Goal: Transaction & Acquisition: Book appointment/travel/reservation

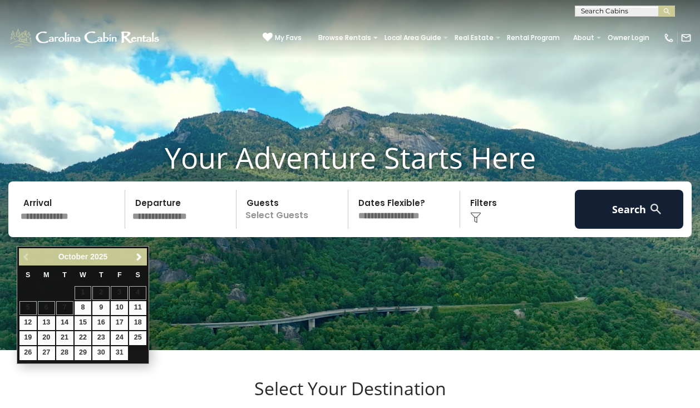
click at [43, 229] on input "text" at bounding box center [71, 209] width 108 height 39
click at [140, 251] on link "Next" at bounding box center [139, 257] width 14 height 14
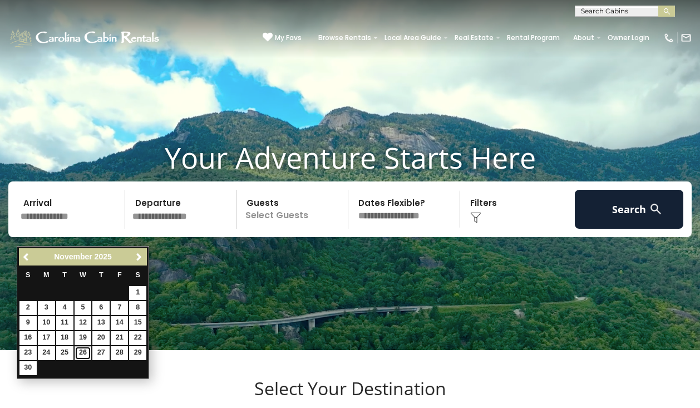
click at [83, 350] on link "26" at bounding box center [83, 353] width 17 height 14
type input "********"
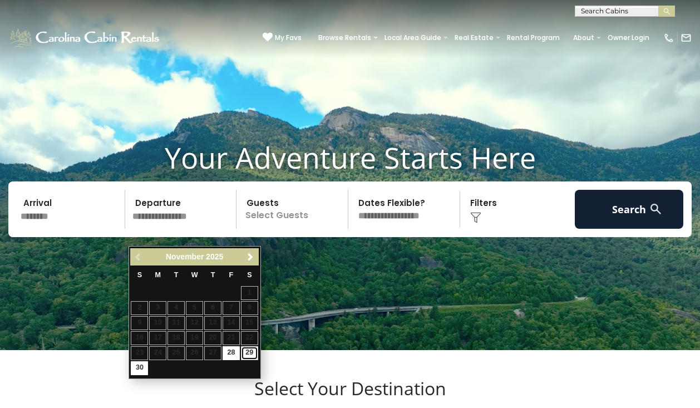
click at [249, 351] on link "29" at bounding box center [249, 353] width 17 height 14
type input "********"
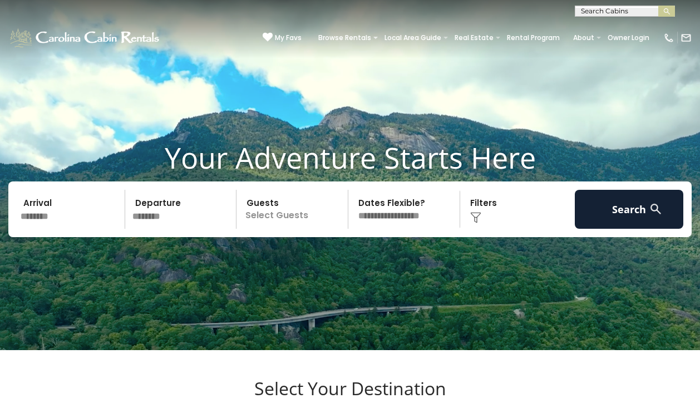
click at [264, 229] on p "Select Guests" at bounding box center [294, 209] width 108 height 39
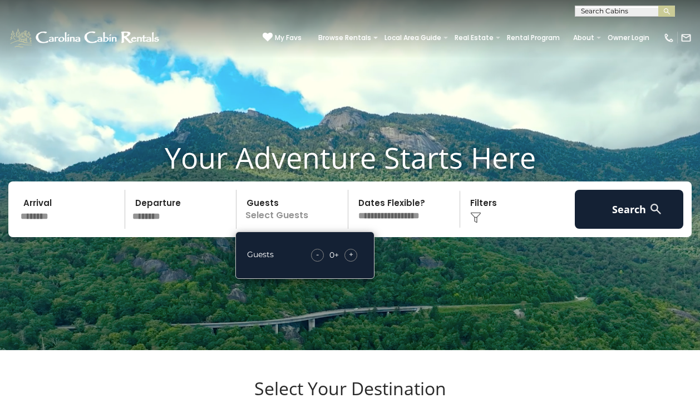
click at [349, 260] on span "+" at bounding box center [351, 254] width 4 height 11
click at [351, 260] on span "+" at bounding box center [351, 254] width 4 height 11
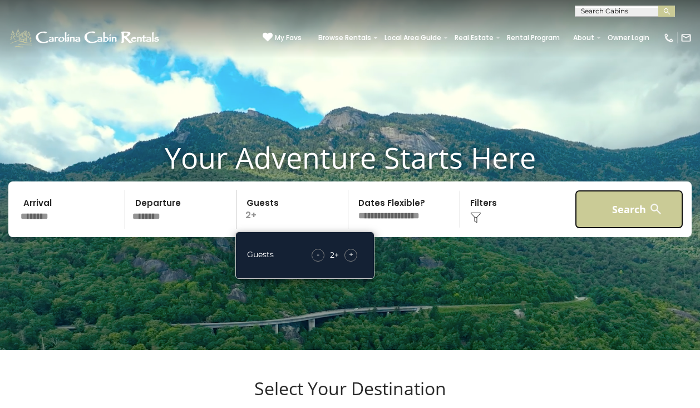
click at [602, 225] on button "Search" at bounding box center [629, 209] width 108 height 39
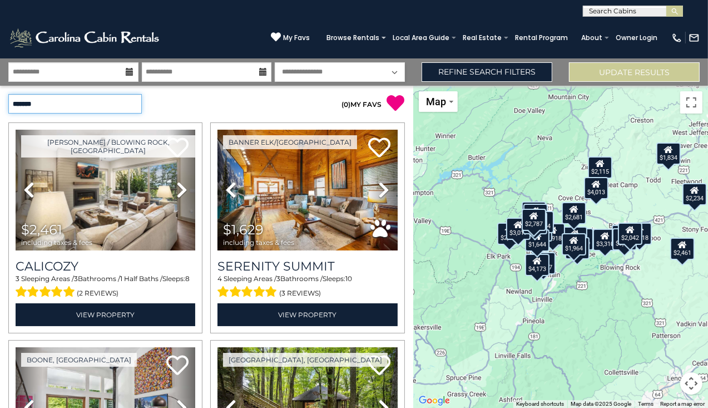
click at [133, 103] on select "**********" at bounding box center [74, 103] width 133 height 19
select select "*********"
click at [8, 94] on select "**********" at bounding box center [74, 103] width 133 height 19
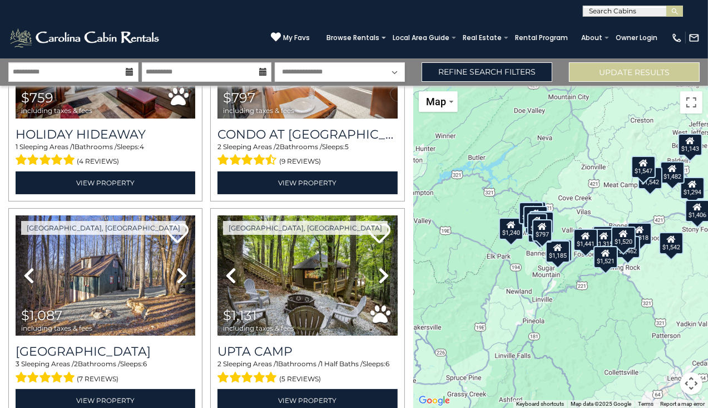
scroll to position [112, 0]
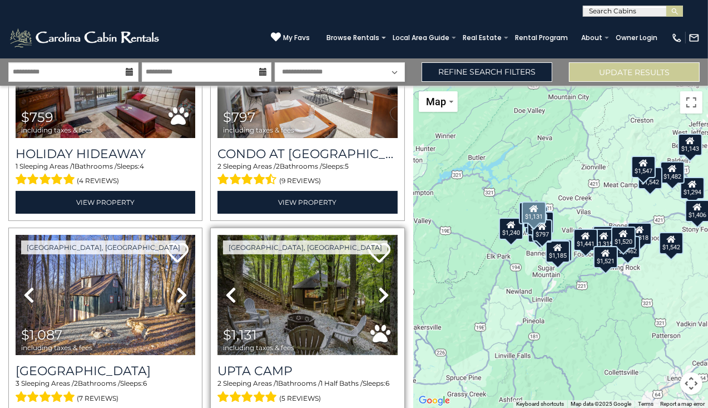
click at [294, 275] on img at bounding box center [307, 295] width 180 height 121
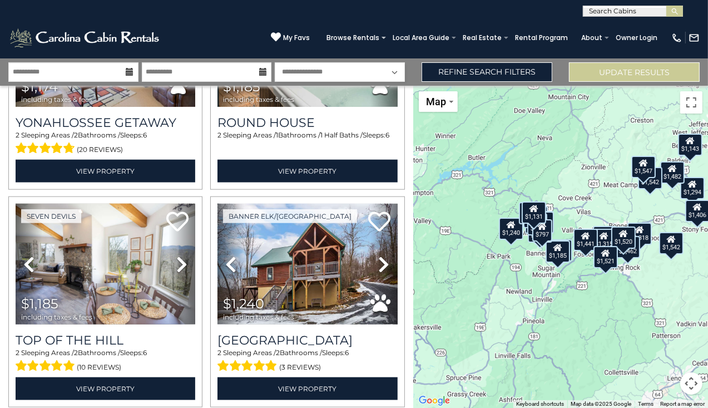
scroll to position [1018, 0]
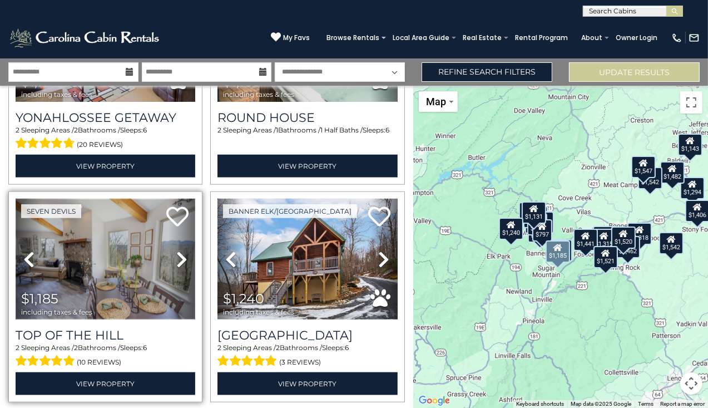
click at [110, 282] on img at bounding box center [106, 259] width 180 height 121
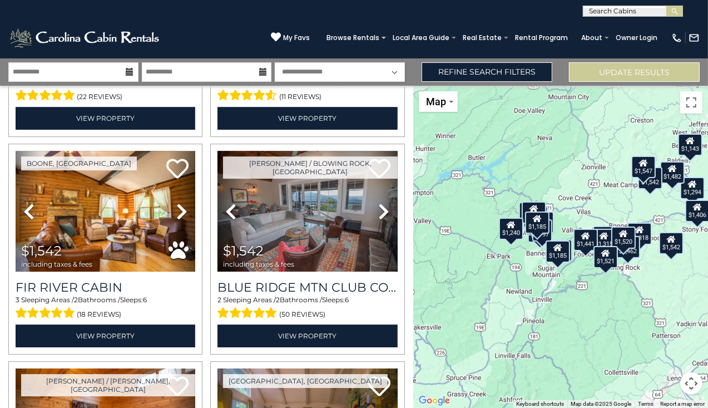
scroll to position [2792, 0]
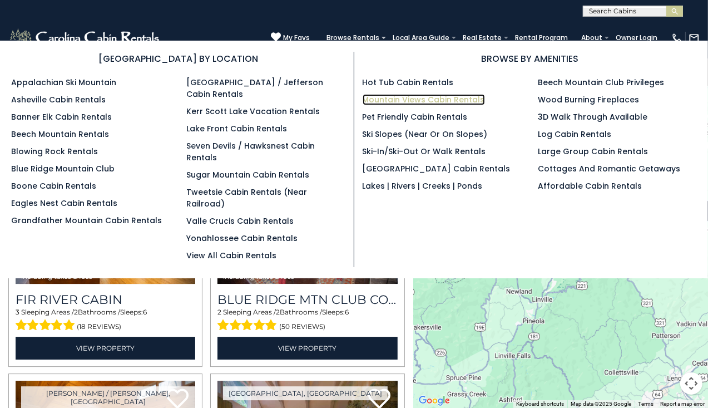
click at [404, 98] on link "Mountain Views Cabin Rentals" at bounding box center [424, 99] width 122 height 11
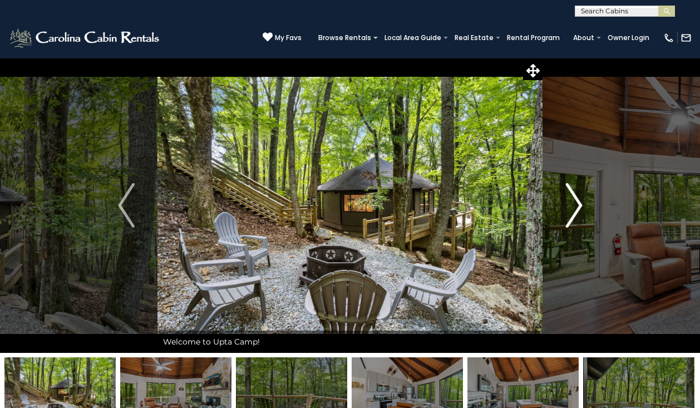
click at [567, 201] on img "Next" at bounding box center [573, 205] width 17 height 44
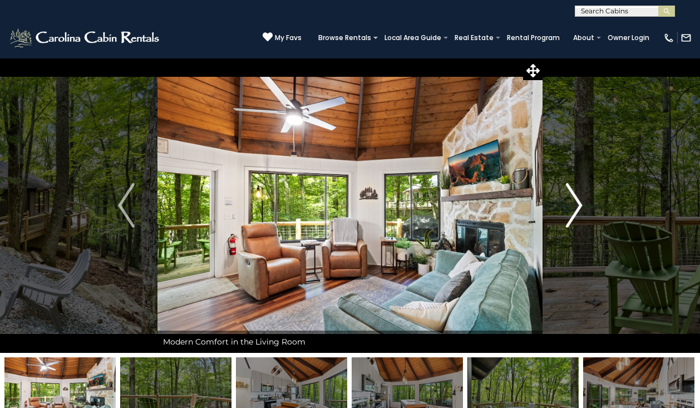
click at [567, 201] on img "Next" at bounding box center [573, 205] width 17 height 44
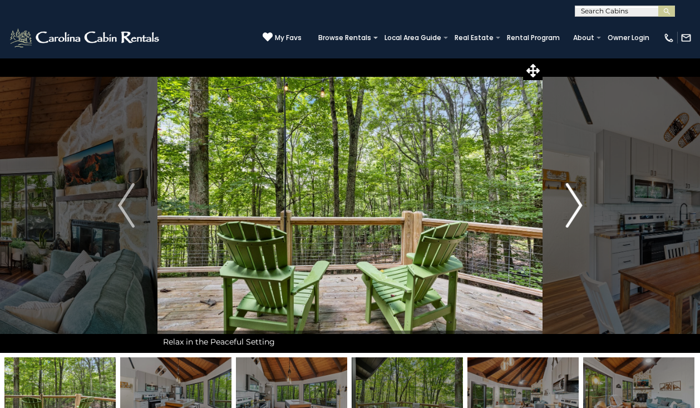
click at [567, 201] on img "Next" at bounding box center [573, 205] width 17 height 44
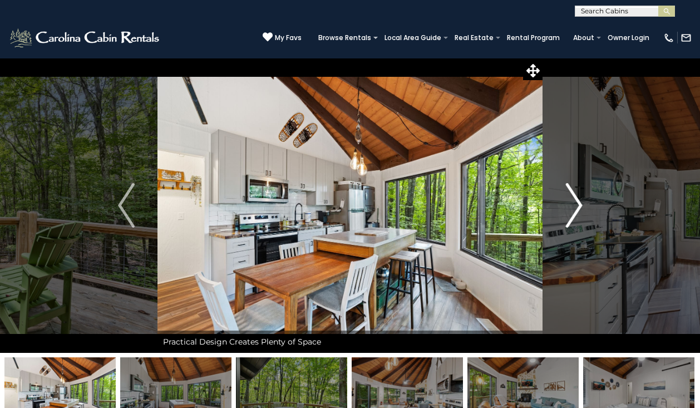
click at [567, 201] on img "Next" at bounding box center [573, 205] width 17 height 44
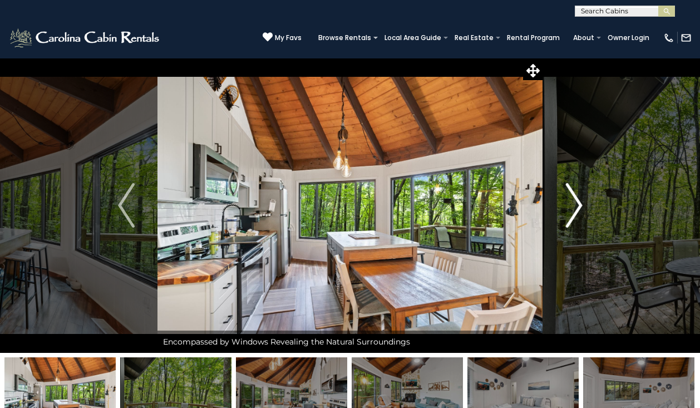
click at [567, 201] on img "Next" at bounding box center [573, 205] width 17 height 44
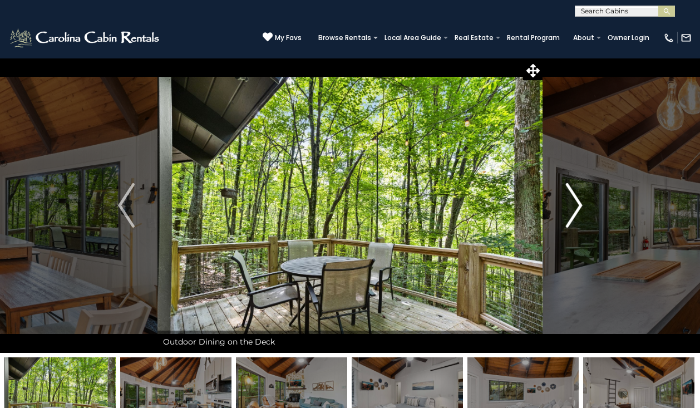
click at [567, 201] on img "Next" at bounding box center [573, 205] width 17 height 44
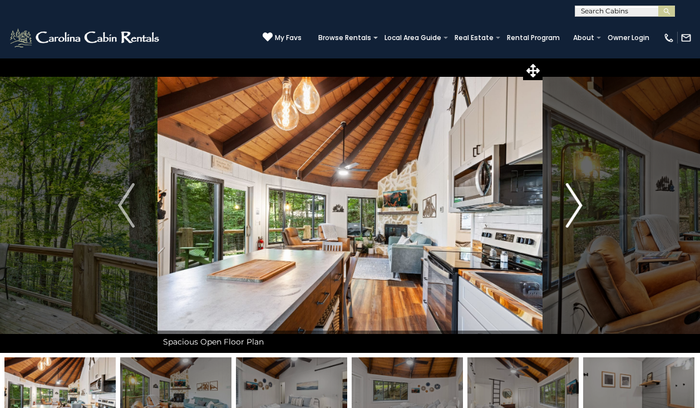
click at [567, 201] on img "Next" at bounding box center [573, 205] width 17 height 44
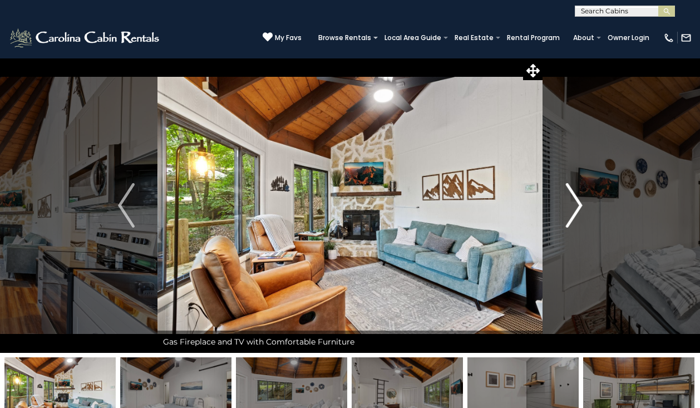
click at [567, 201] on img "Next" at bounding box center [573, 205] width 17 height 44
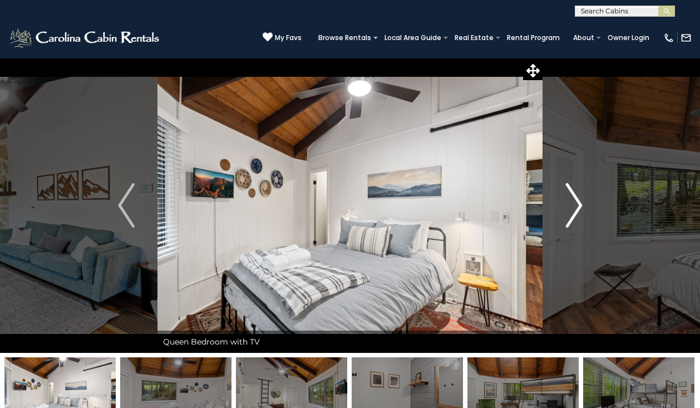
click at [567, 201] on img "Next" at bounding box center [573, 205] width 17 height 44
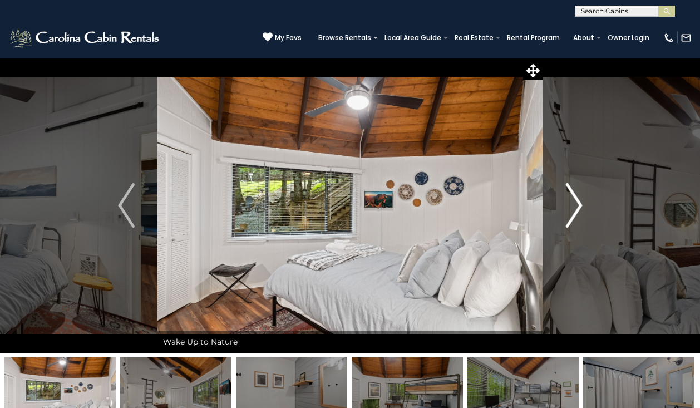
click at [567, 201] on img "Next" at bounding box center [573, 205] width 17 height 44
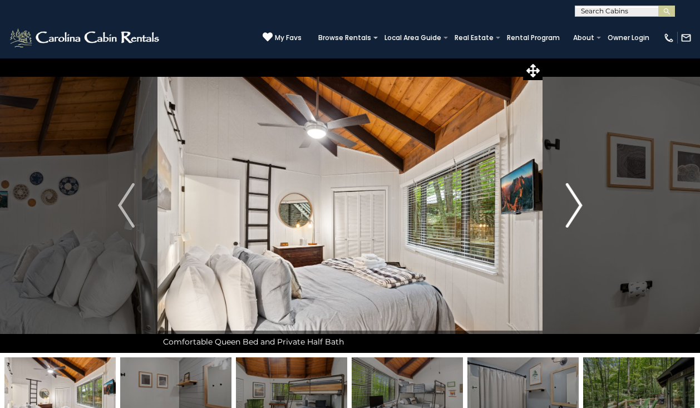
click at [567, 201] on img "Next" at bounding box center [573, 205] width 17 height 44
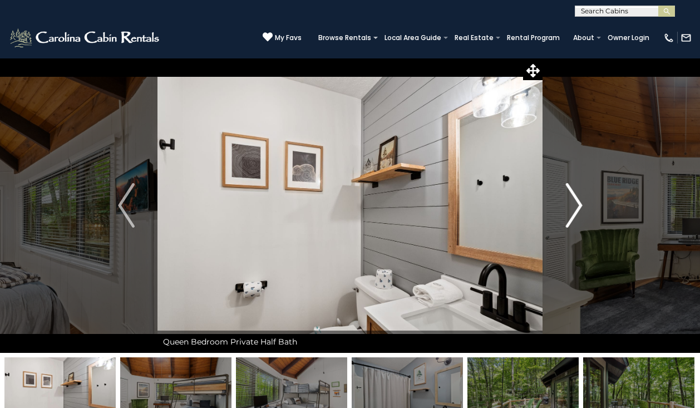
click at [567, 201] on img "Next" at bounding box center [573, 205] width 17 height 44
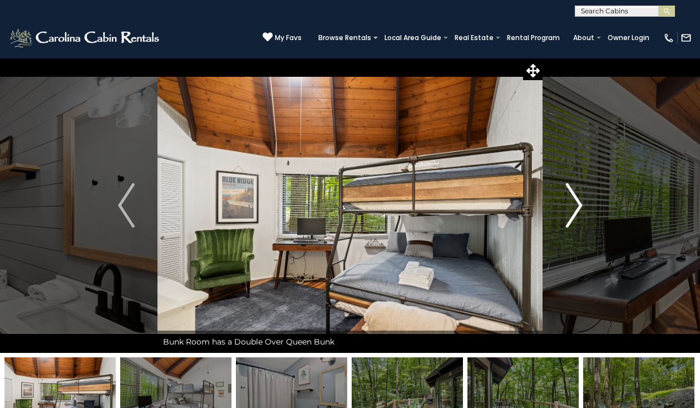
click at [567, 201] on img "Next" at bounding box center [573, 205] width 17 height 44
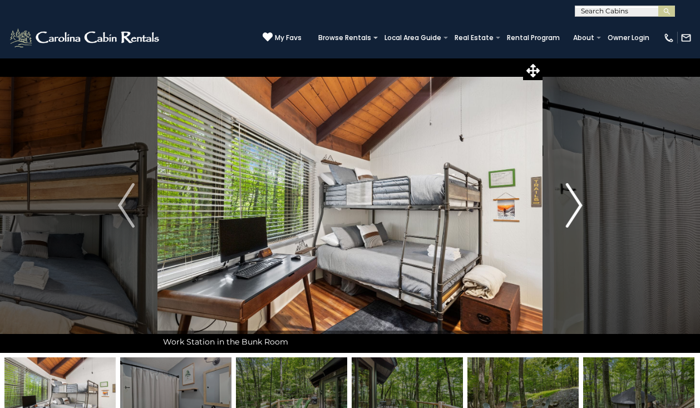
click at [567, 201] on img "Next" at bounding box center [573, 205] width 17 height 44
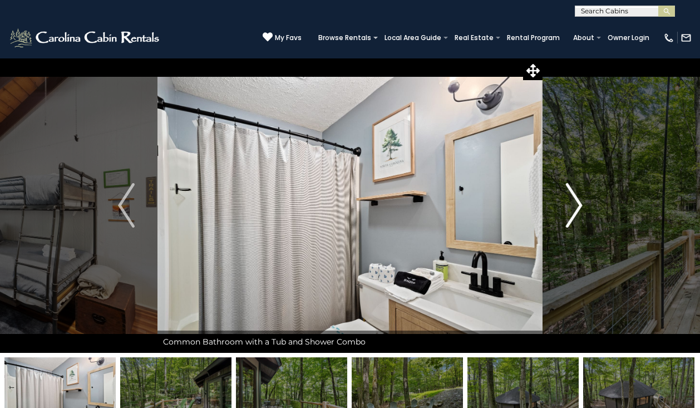
click at [567, 201] on img "Next" at bounding box center [573, 205] width 17 height 44
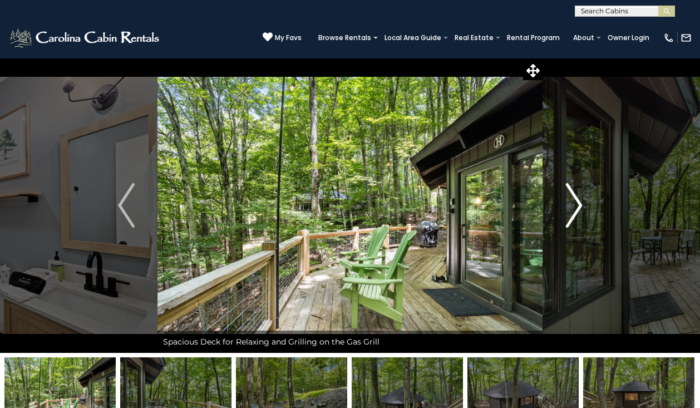
click at [567, 201] on img "Next" at bounding box center [573, 205] width 17 height 44
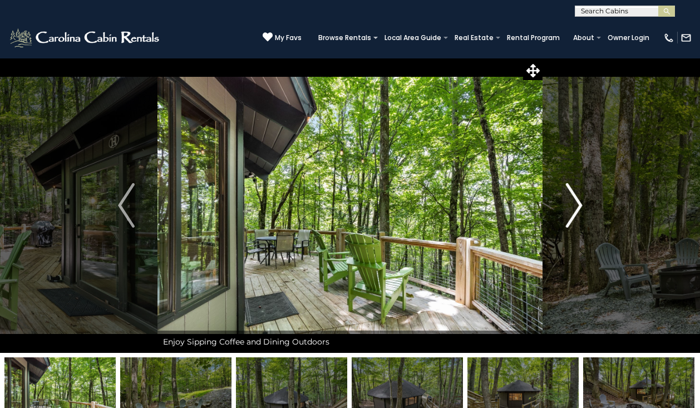
click at [567, 201] on img "Next" at bounding box center [573, 205] width 17 height 44
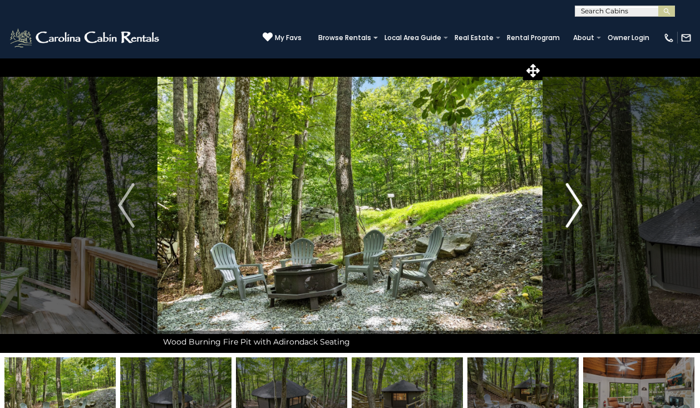
click at [567, 201] on img "Next" at bounding box center [573, 205] width 17 height 44
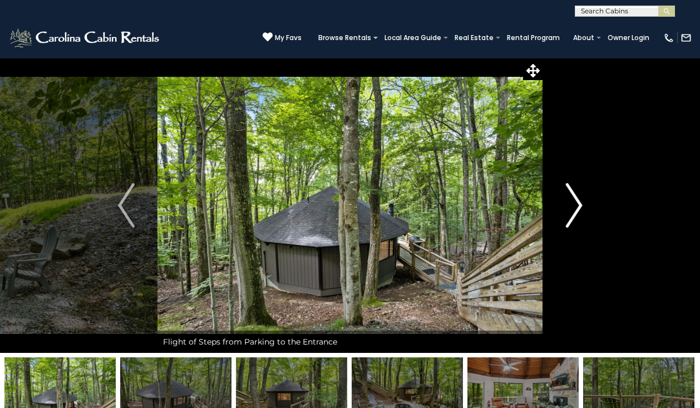
click at [567, 201] on img "Next" at bounding box center [573, 205] width 17 height 44
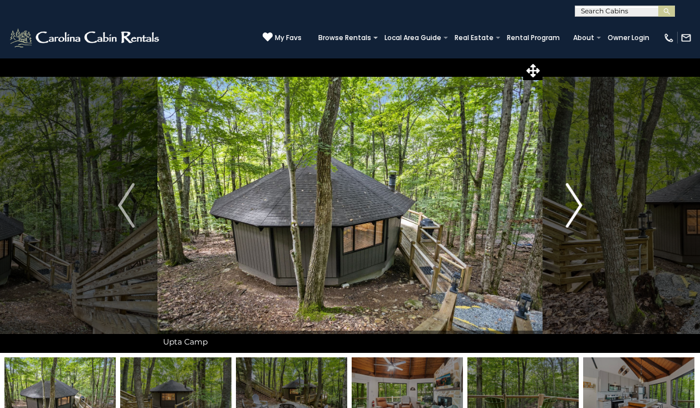
click at [567, 201] on img "Next" at bounding box center [573, 205] width 17 height 44
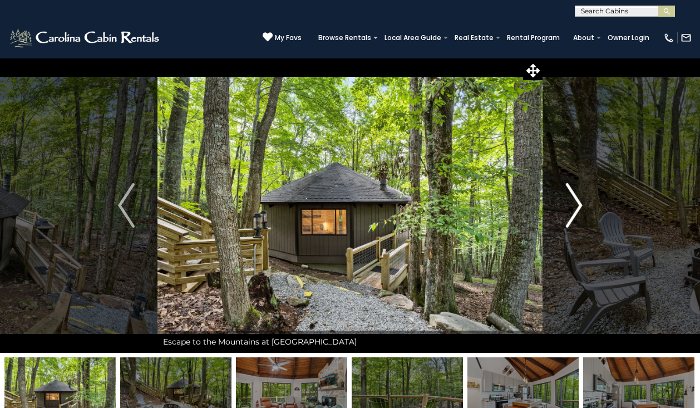
click at [567, 201] on img "Next" at bounding box center [573, 205] width 17 height 44
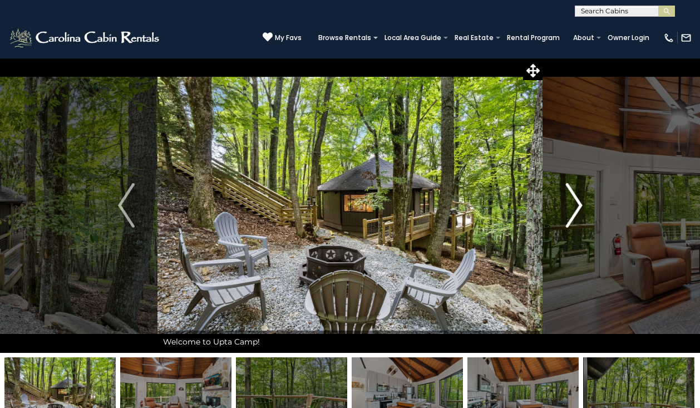
click at [567, 201] on img "Next" at bounding box center [573, 205] width 17 height 44
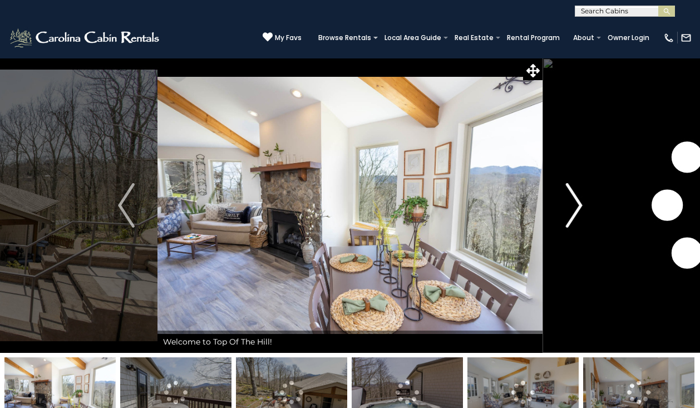
click at [571, 202] on img "Next" at bounding box center [573, 205] width 17 height 44
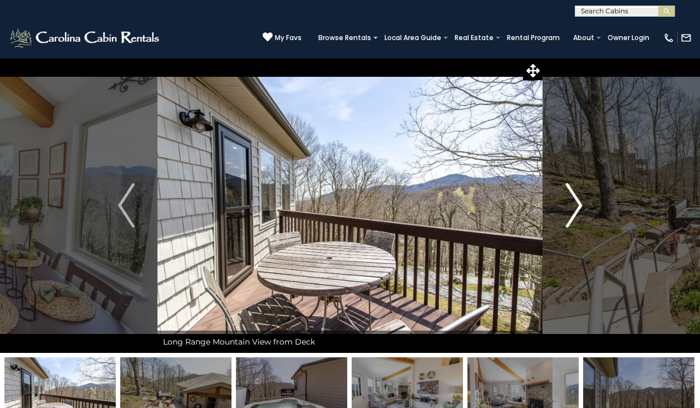
click at [570, 199] on img "Next" at bounding box center [573, 205] width 17 height 44
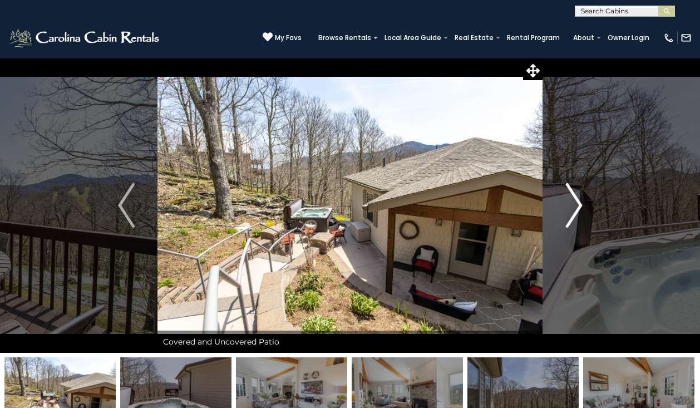
click at [569, 200] on img "Next" at bounding box center [573, 205] width 17 height 44
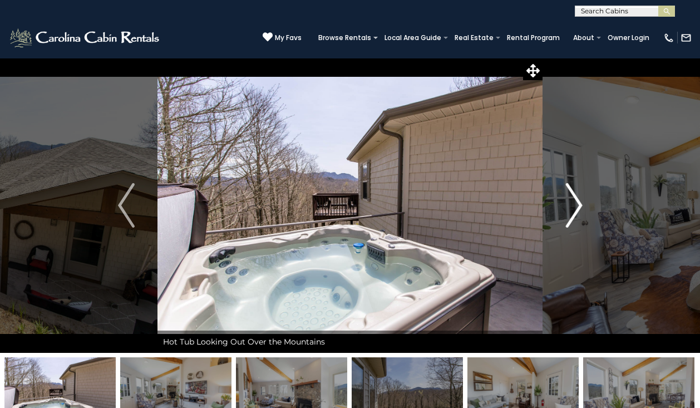
click at [571, 201] on img "Next" at bounding box center [573, 205] width 17 height 44
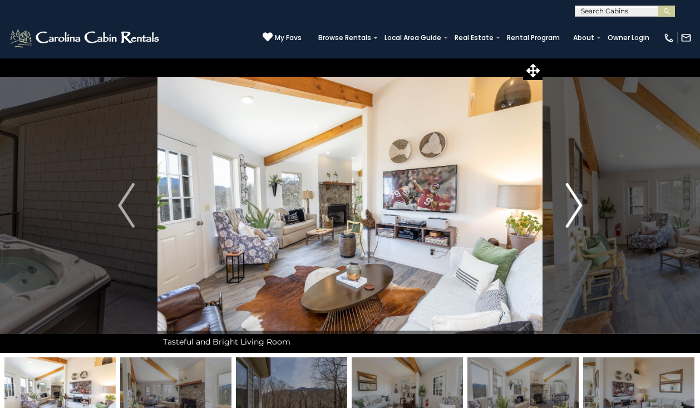
click at [570, 200] on img "Next" at bounding box center [573, 205] width 17 height 44
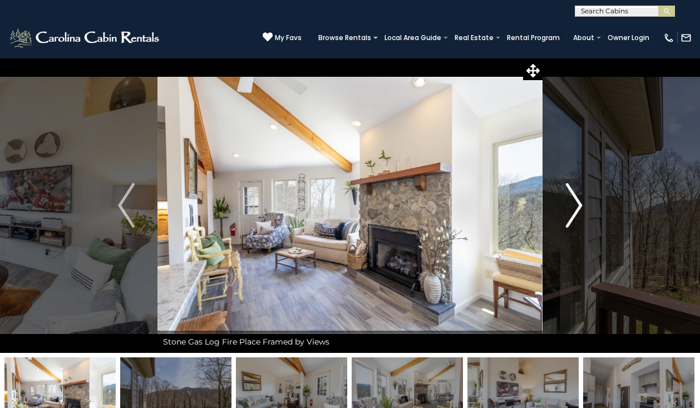
click at [568, 199] on img "Next" at bounding box center [573, 205] width 17 height 44
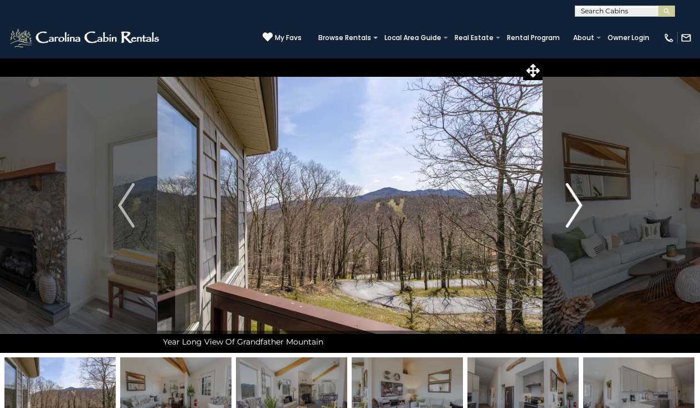
click at [567, 198] on img "Next" at bounding box center [573, 205] width 17 height 44
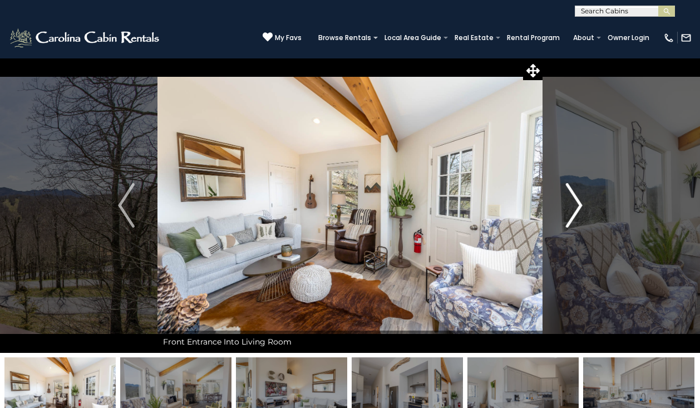
click at [567, 199] on img "Next" at bounding box center [573, 205] width 17 height 44
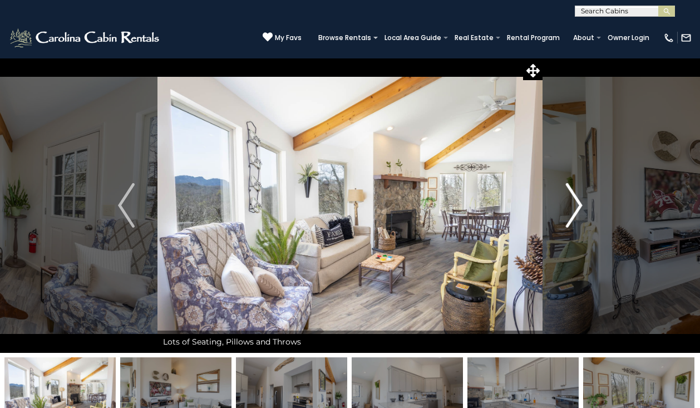
click at [567, 200] on img "Next" at bounding box center [573, 205] width 17 height 44
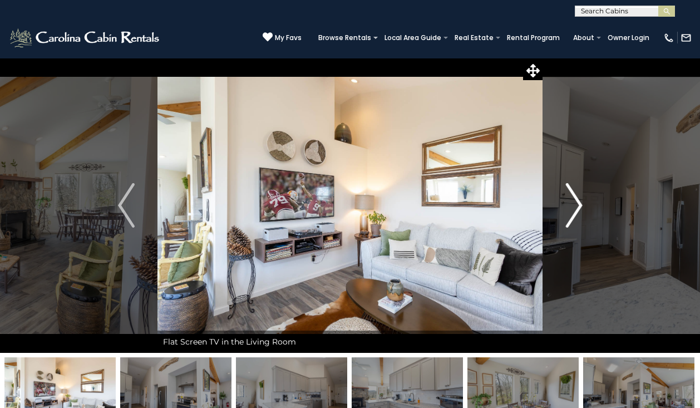
click at [567, 200] on img "Next" at bounding box center [573, 205] width 17 height 44
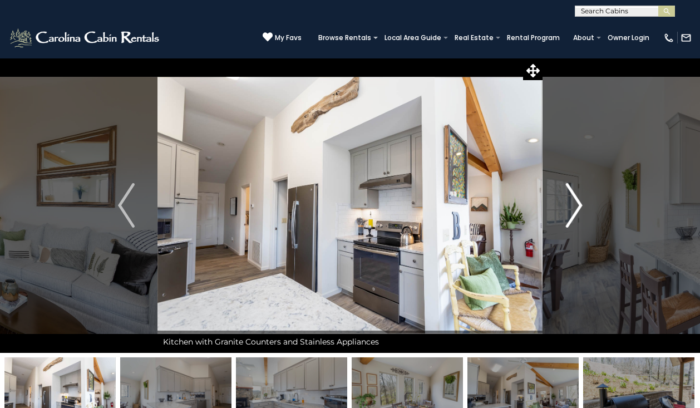
click at [567, 200] on img "Next" at bounding box center [573, 205] width 17 height 44
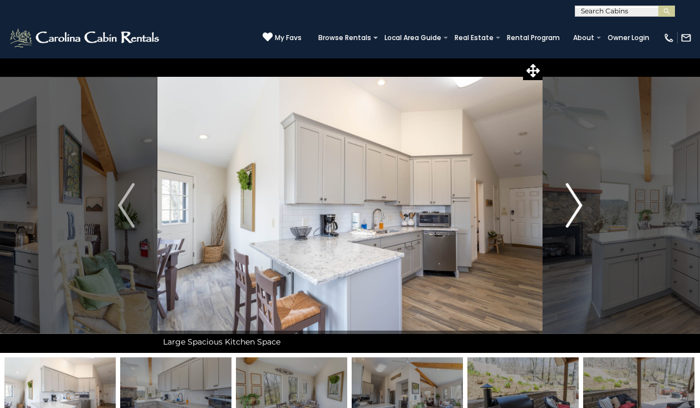
click at [567, 199] on img "Next" at bounding box center [573, 205] width 17 height 44
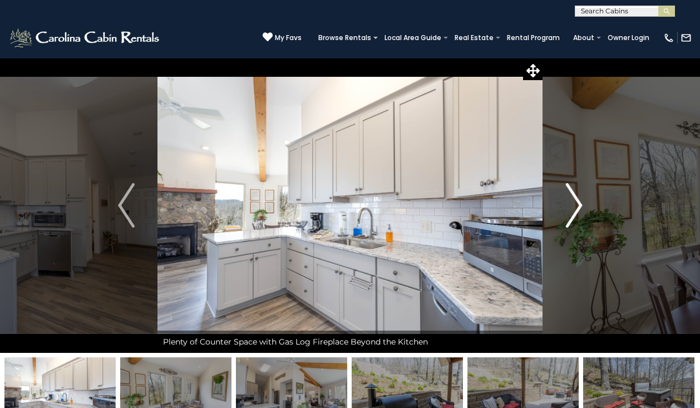
click at [568, 200] on img "Next" at bounding box center [573, 205] width 17 height 44
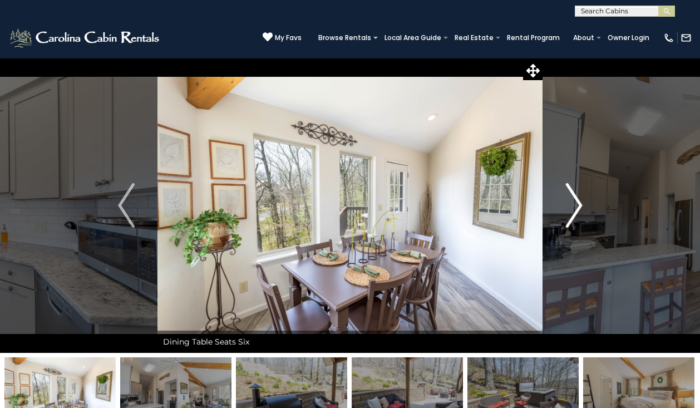
click at [568, 200] on img "Next" at bounding box center [573, 205] width 17 height 44
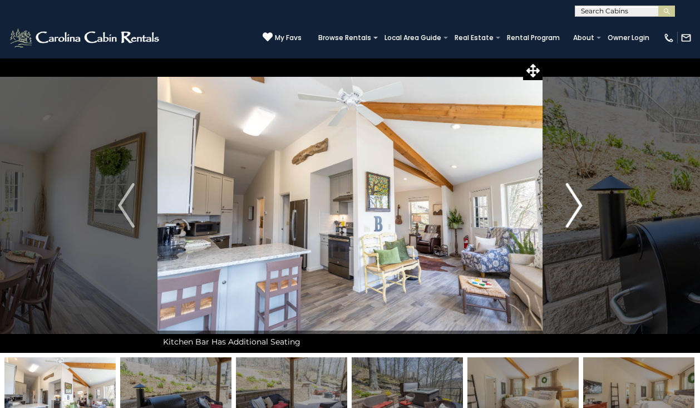
click at [568, 200] on img "Next" at bounding box center [573, 205] width 17 height 44
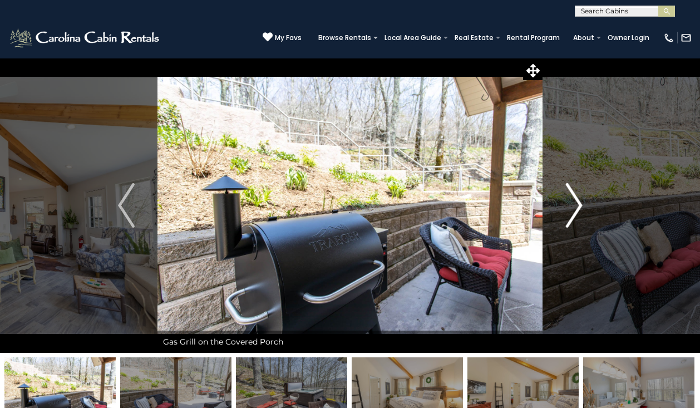
click at [573, 213] on img "Next" at bounding box center [573, 205] width 17 height 44
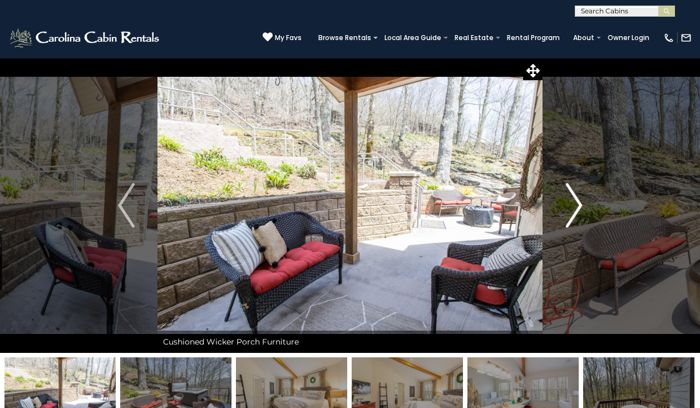
click at [571, 212] on img "Next" at bounding box center [573, 205] width 17 height 44
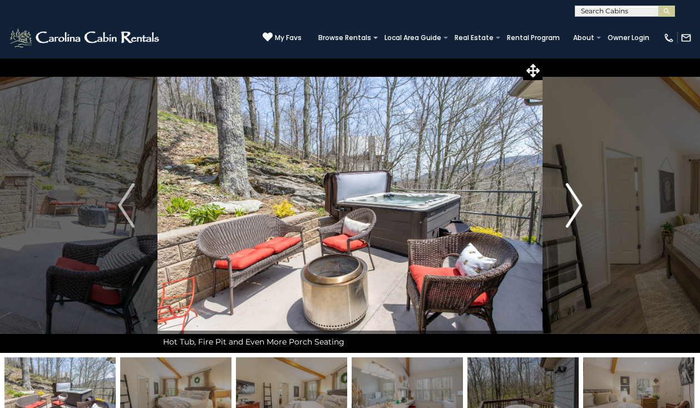
click at [570, 212] on img "Next" at bounding box center [573, 205] width 17 height 44
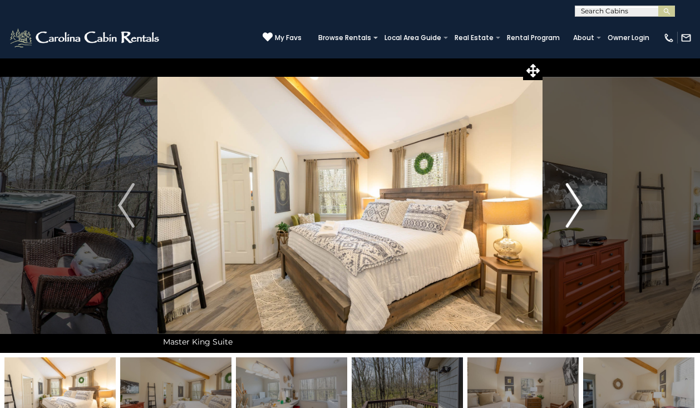
click at [570, 211] on img "Next" at bounding box center [573, 205] width 17 height 44
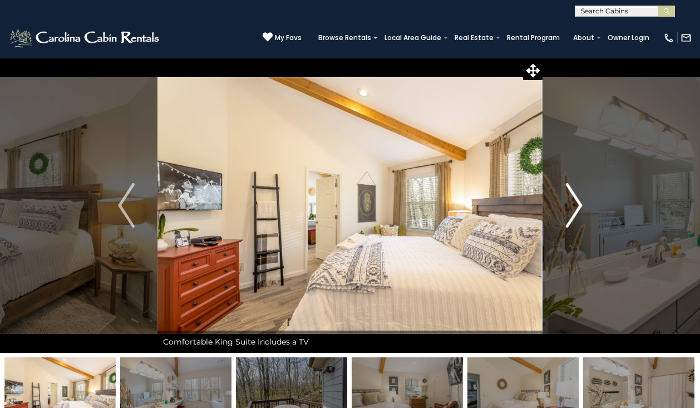
click at [569, 211] on img "Next" at bounding box center [573, 205] width 17 height 44
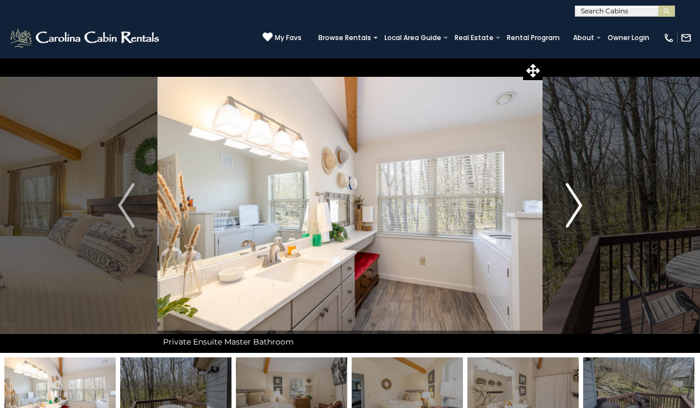
click at [569, 211] on img "Next" at bounding box center [573, 205] width 17 height 44
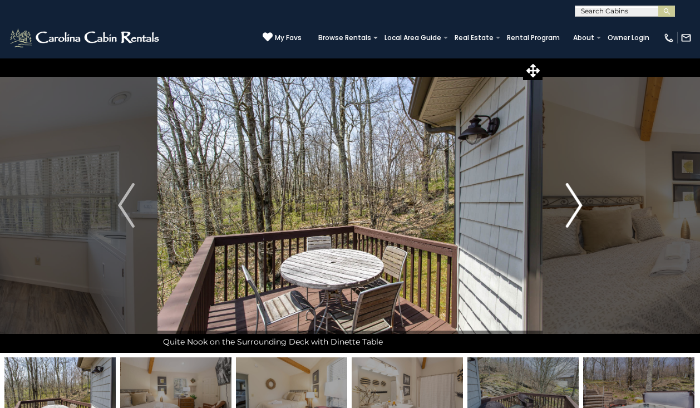
click at [569, 211] on img "Next" at bounding box center [573, 205] width 17 height 44
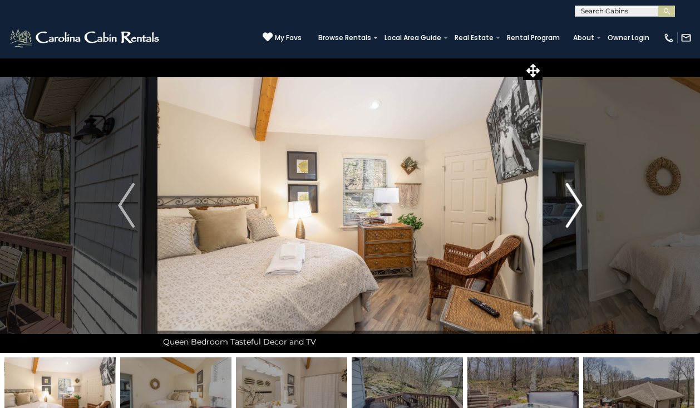
click at [569, 211] on img "Next" at bounding box center [573, 205] width 17 height 44
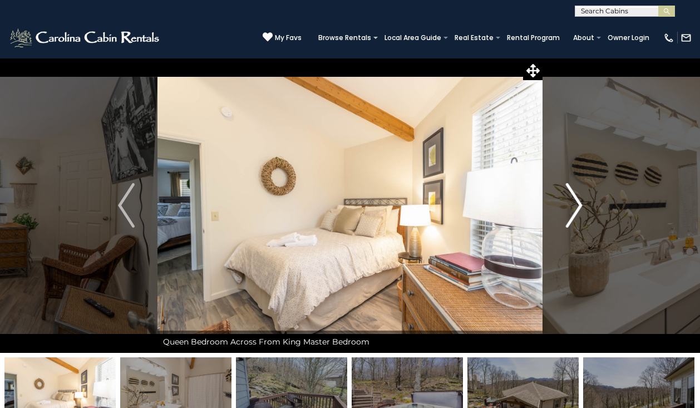
click at [569, 211] on img "Next" at bounding box center [573, 205] width 17 height 44
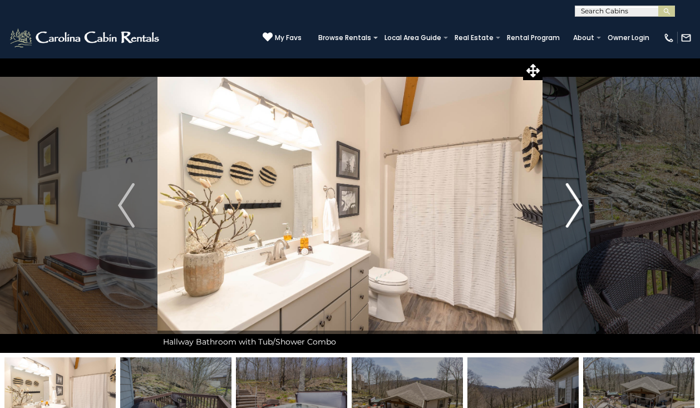
click at [569, 211] on img "Next" at bounding box center [573, 205] width 17 height 44
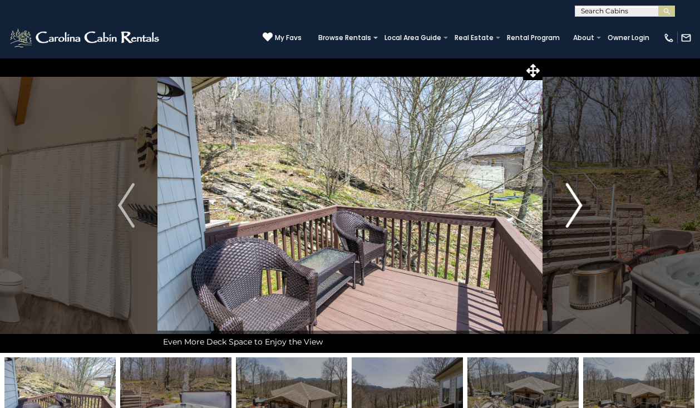
click at [569, 211] on img "Next" at bounding box center [573, 205] width 17 height 44
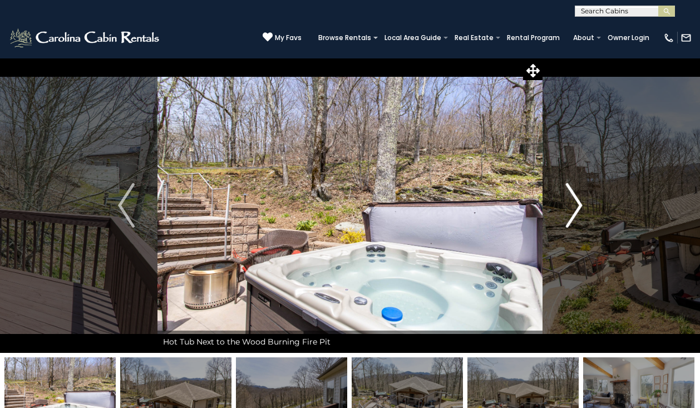
click at [569, 211] on img "Next" at bounding box center [573, 205] width 17 height 44
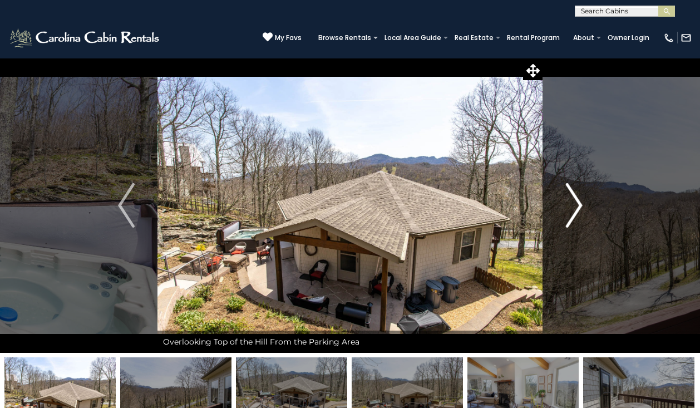
click at [568, 210] on img "Next" at bounding box center [573, 205] width 17 height 44
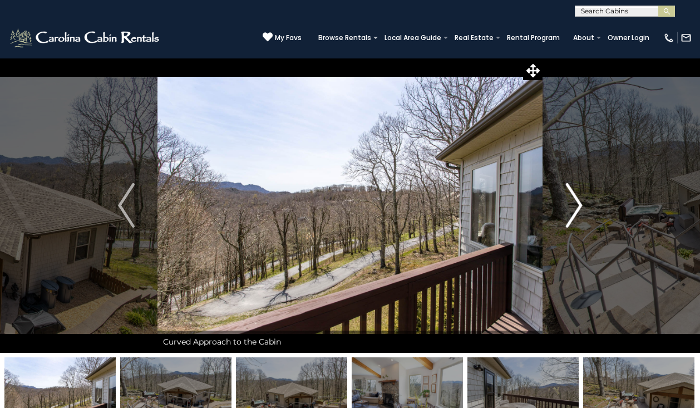
click at [568, 210] on img "Next" at bounding box center [573, 205] width 17 height 44
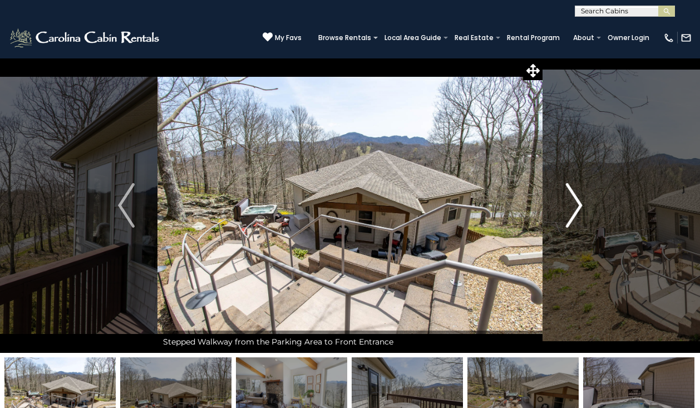
click at [568, 210] on img "Next" at bounding box center [573, 205] width 17 height 44
